Goal: Go to known website: Access a specific website the user already knows

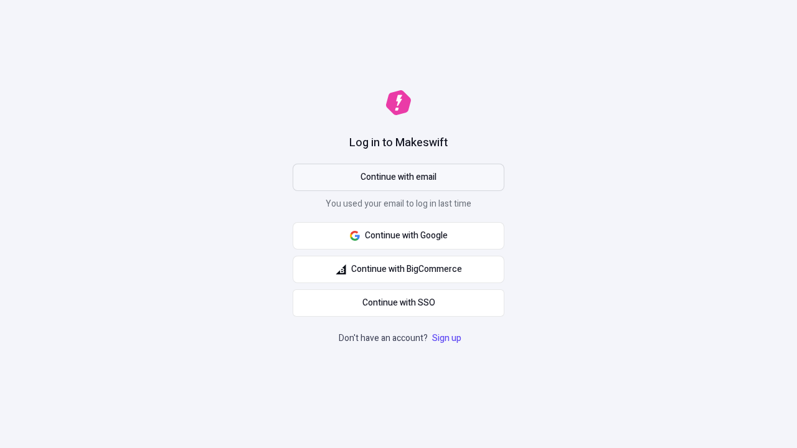
click at [399, 178] on span "Continue with email" at bounding box center [399, 178] width 76 height 14
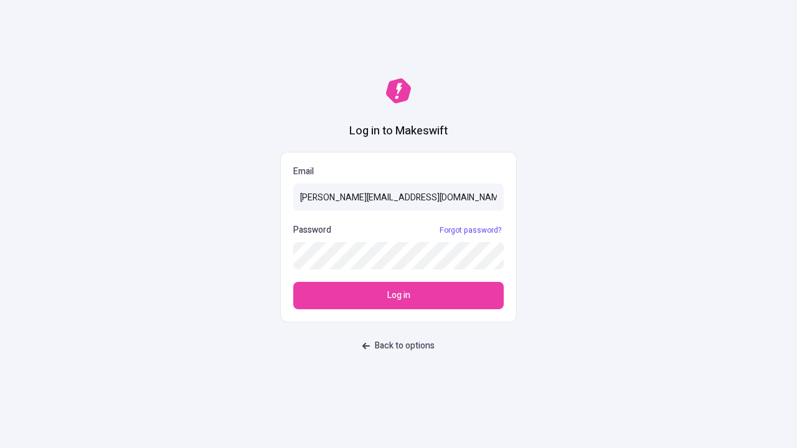
type input "sasha+test-ui@makeswift.com"
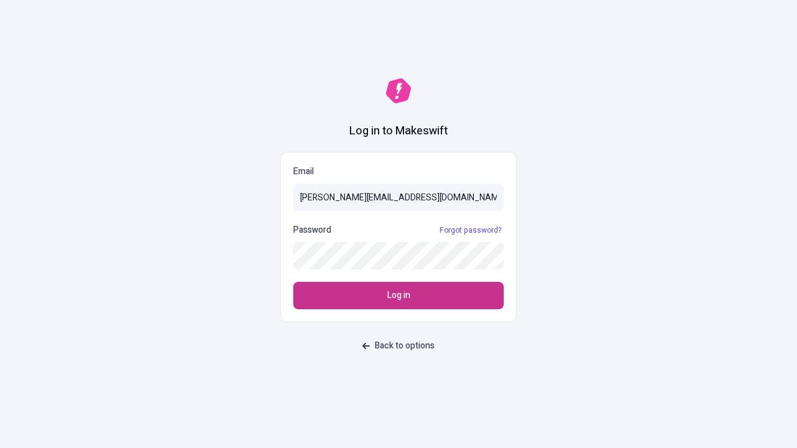
click at [399, 296] on span "Log in" at bounding box center [398, 296] width 23 height 14
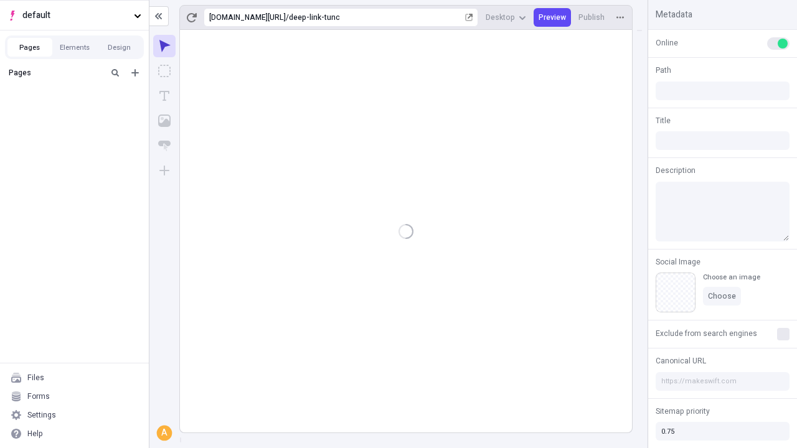
type input "/deep-link-tunc"
